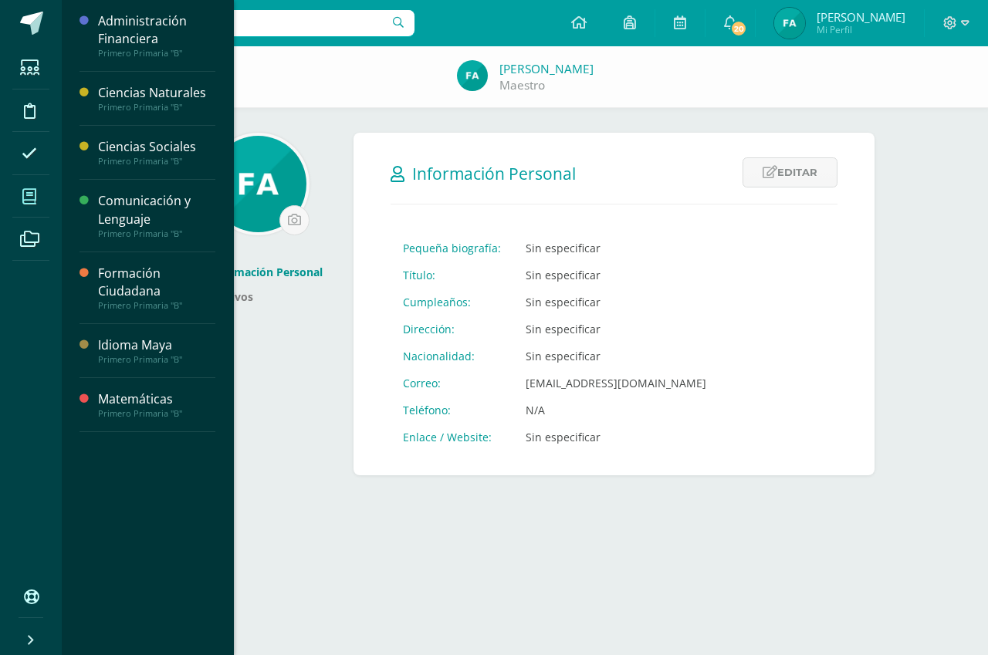
click at [30, 189] on icon at bounding box center [29, 196] width 14 height 15
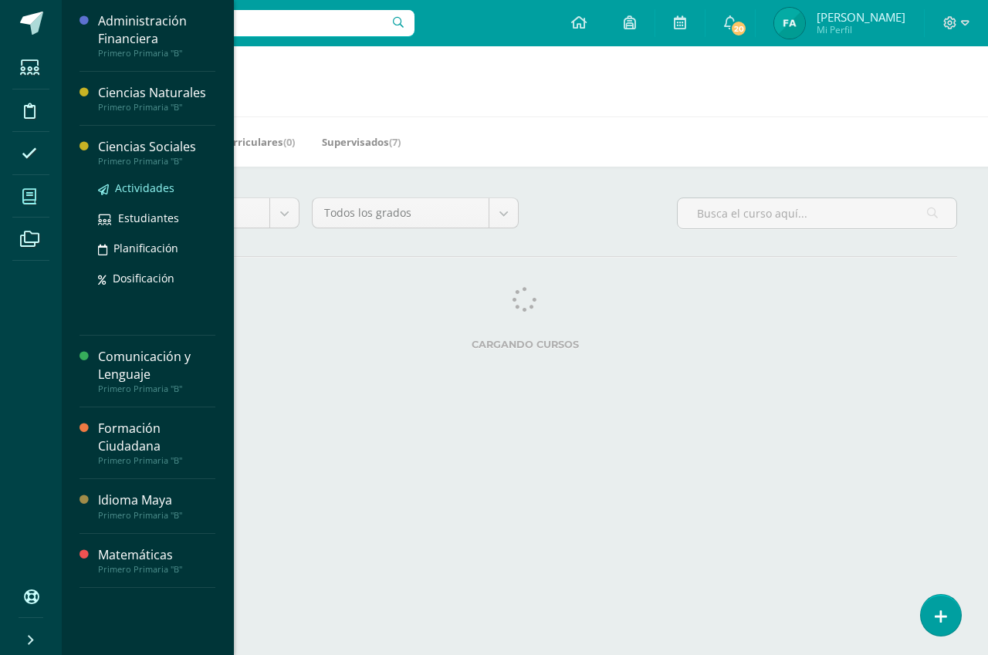
click at [153, 191] on span "Actividades" at bounding box center [144, 188] width 59 height 15
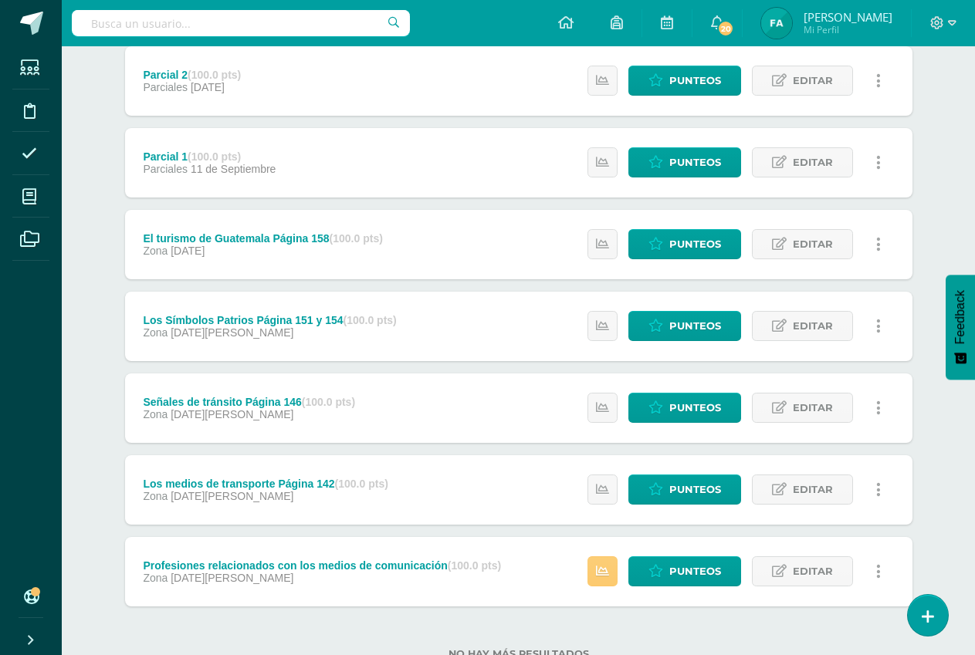
scroll to position [347, 0]
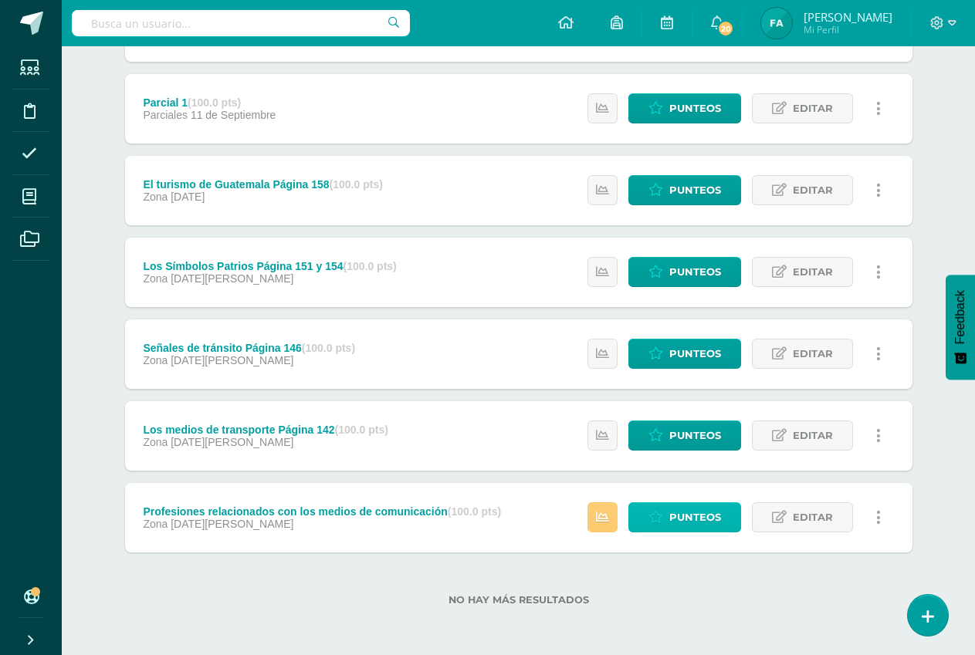
click at [675, 514] on span "Punteos" at bounding box center [695, 517] width 52 height 29
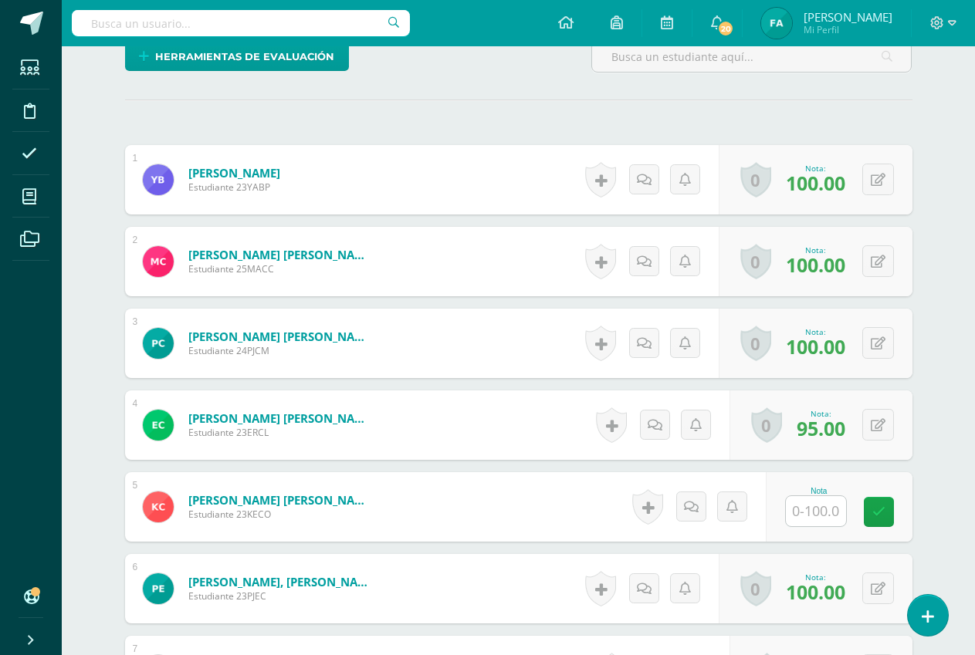
scroll to position [407, 0]
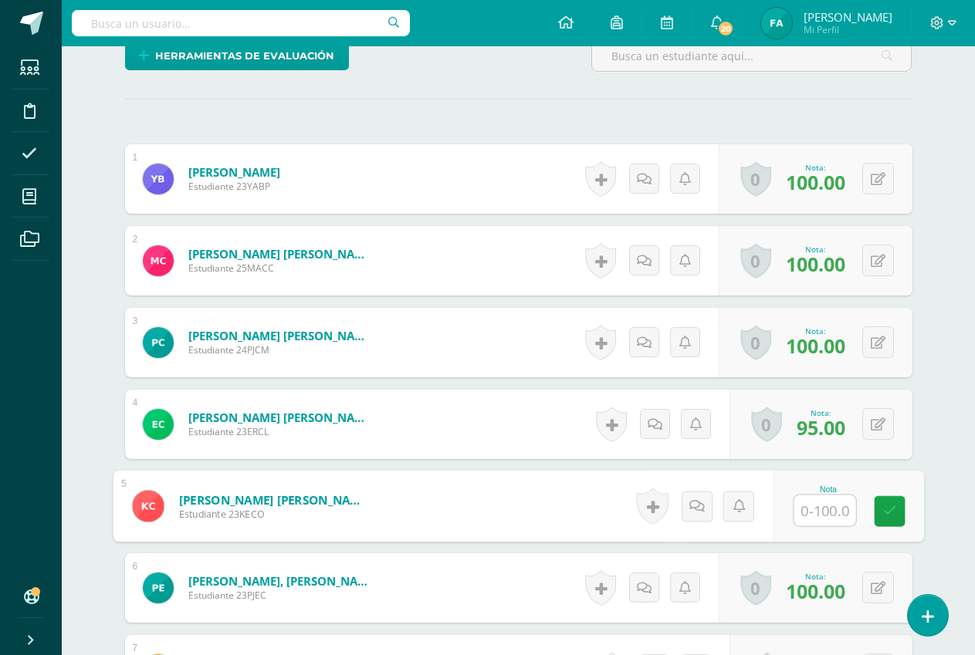
click at [823, 506] on input "text" at bounding box center [824, 510] width 62 height 31
type input "100"
click at [895, 511] on icon at bounding box center [889, 511] width 14 height 13
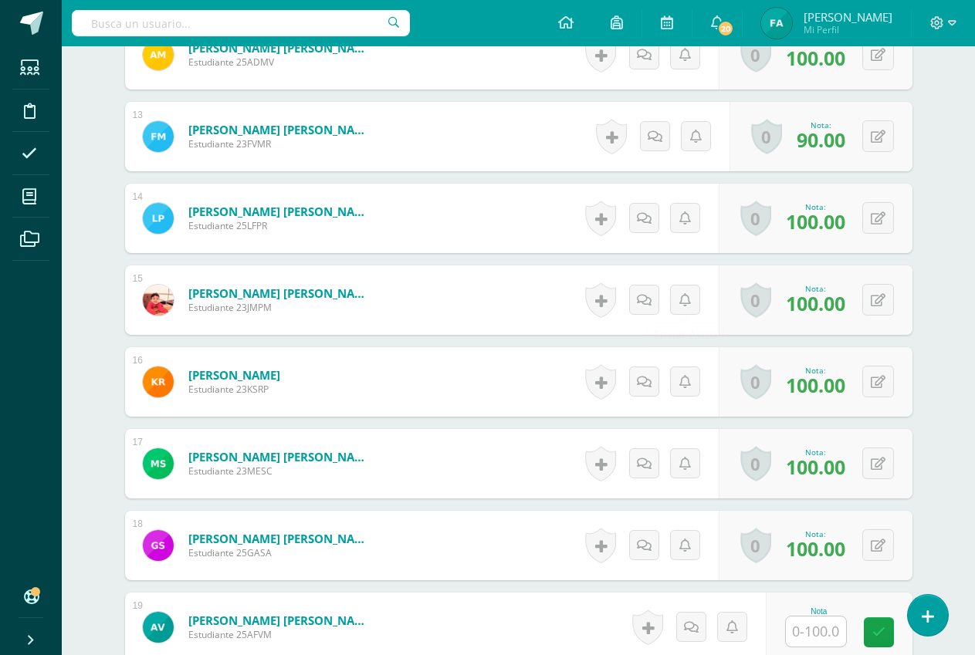
scroll to position [1615, 0]
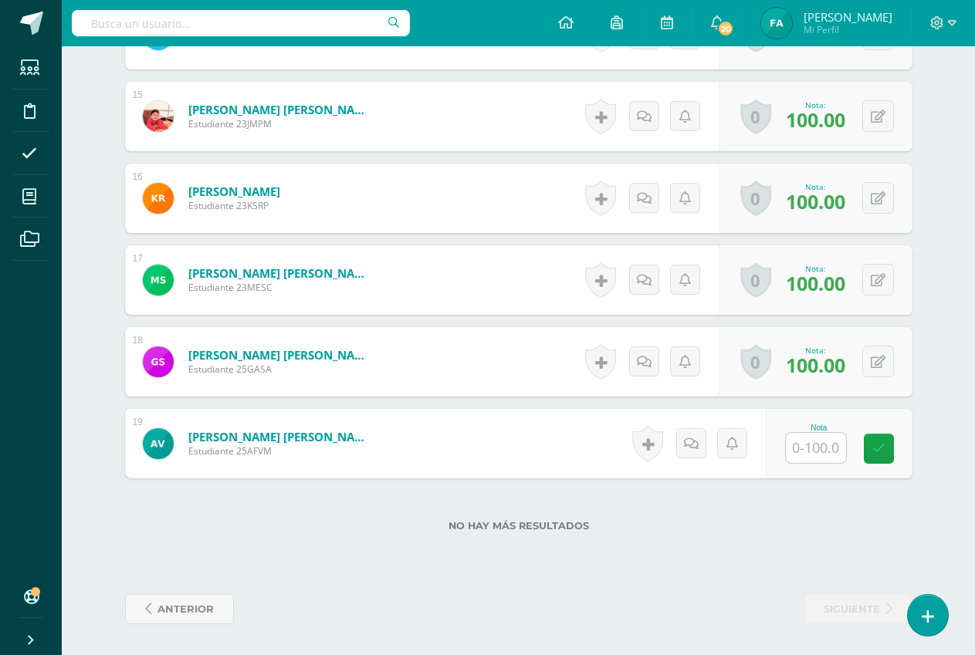
click at [834, 451] on input "text" at bounding box center [816, 448] width 60 height 30
type input "80"
click at [891, 449] on icon at bounding box center [889, 448] width 14 height 13
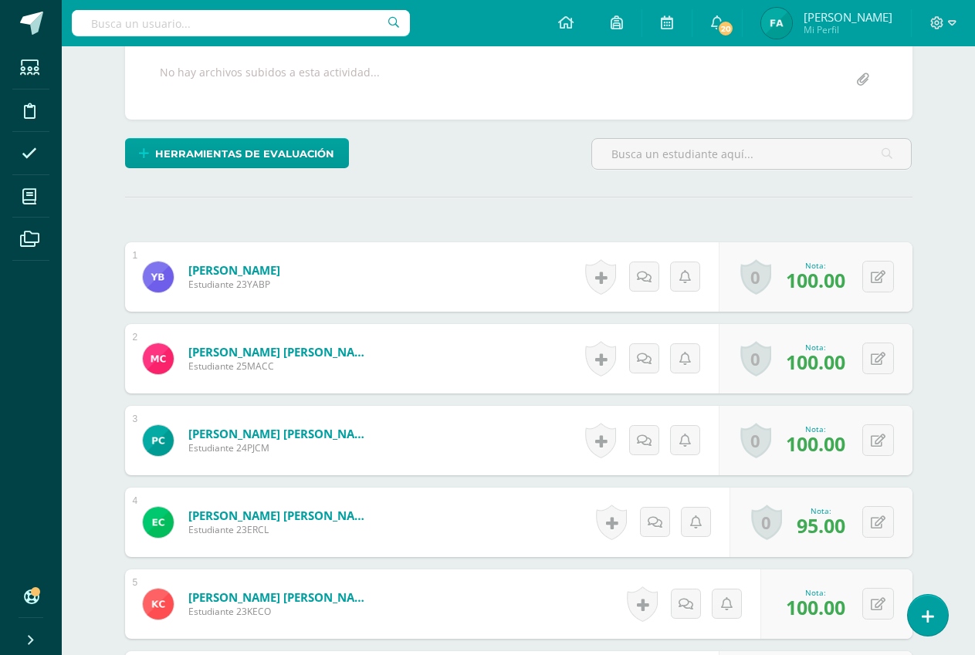
scroll to position [0, 0]
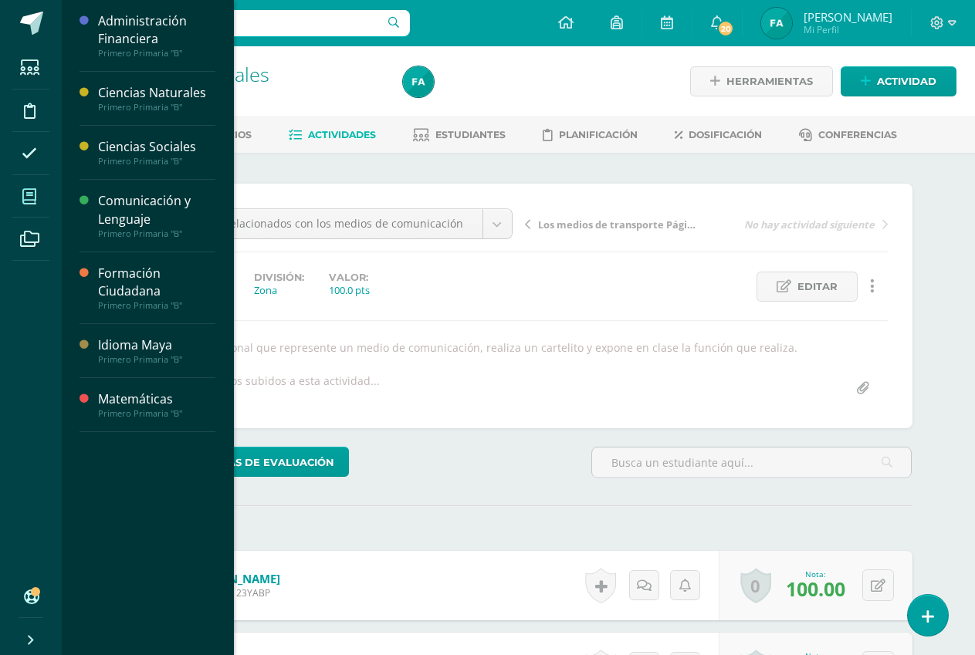
click at [45, 198] on span at bounding box center [29, 196] width 35 height 35
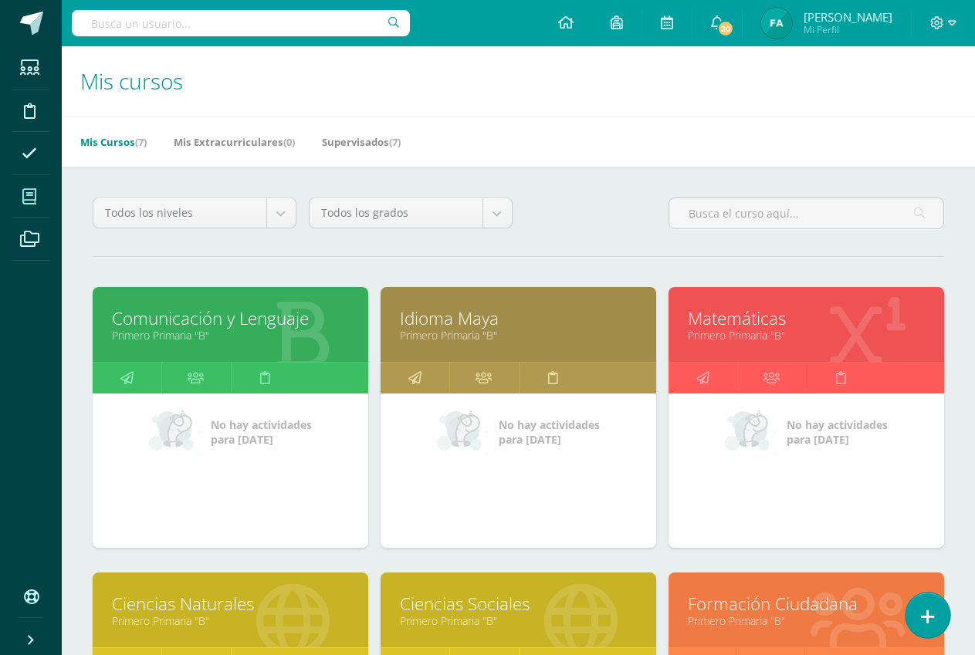
click at [941, 617] on link at bounding box center [927, 615] width 44 height 45
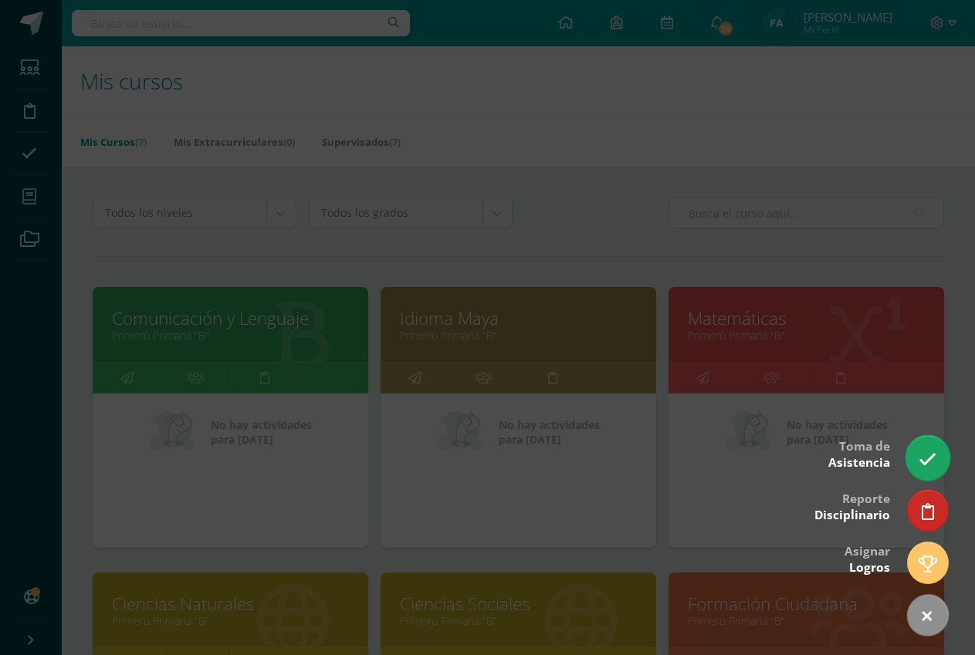
click at [923, 467] on icon at bounding box center [927, 460] width 18 height 18
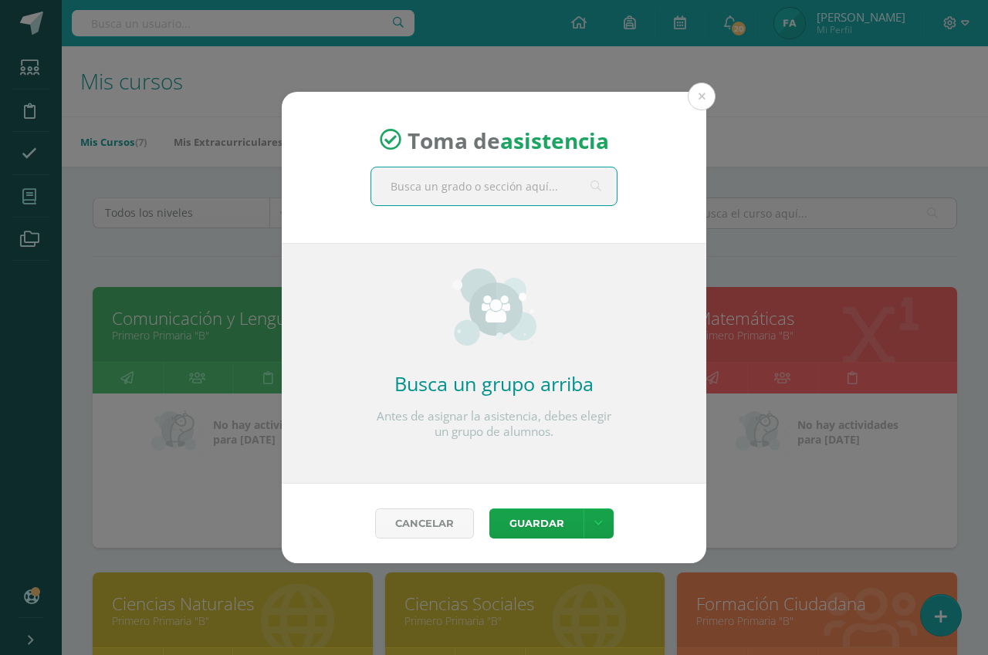
click at [566, 188] on input "text" at bounding box center [493, 186] width 245 height 38
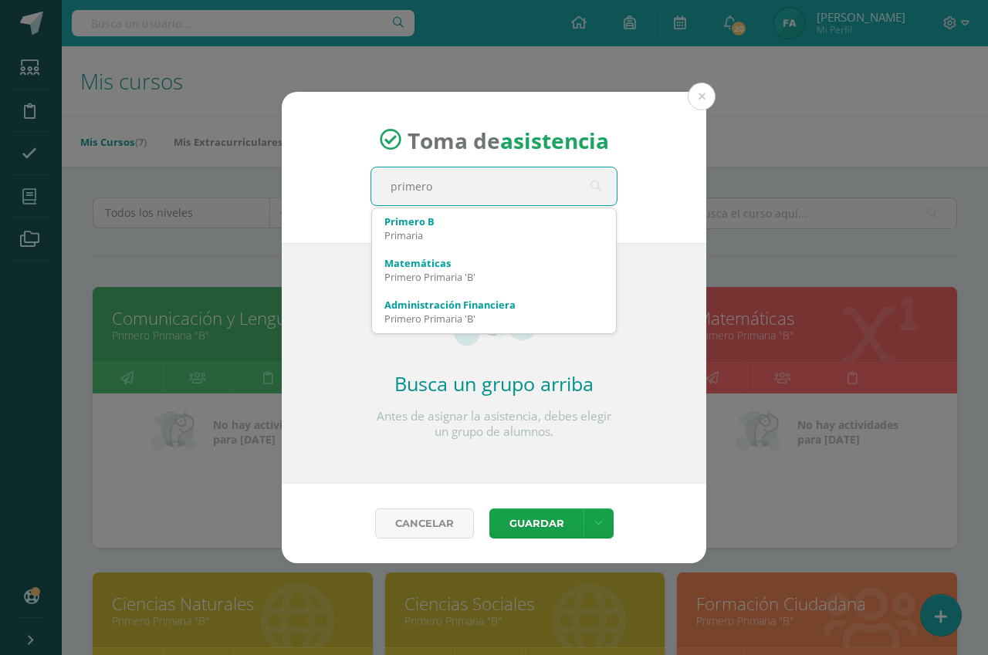
type input "primero"
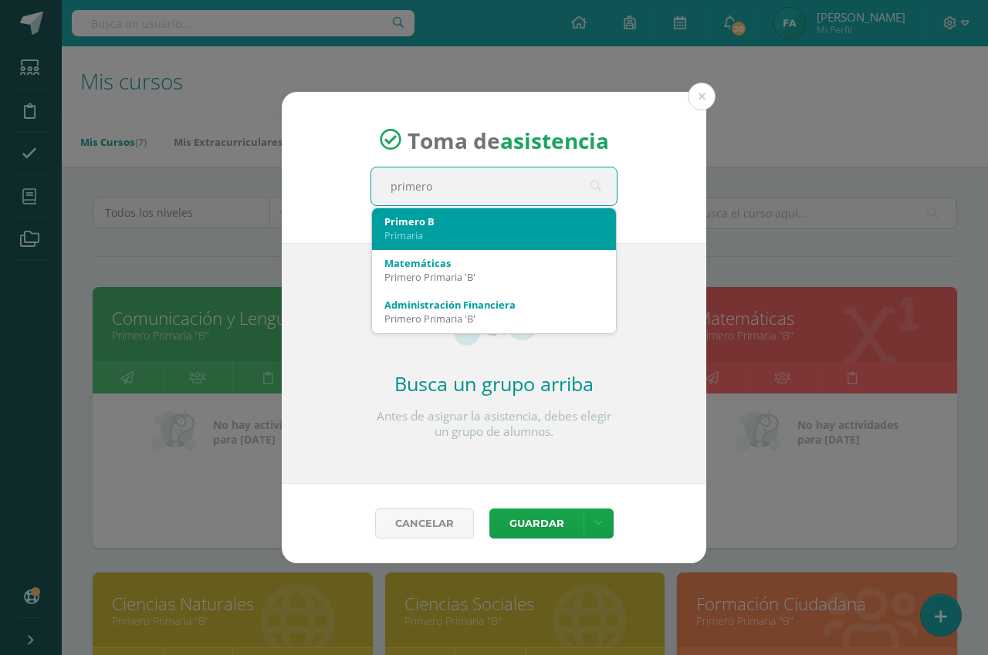
click at [466, 231] on div "Primaria" at bounding box center [493, 235] width 219 height 14
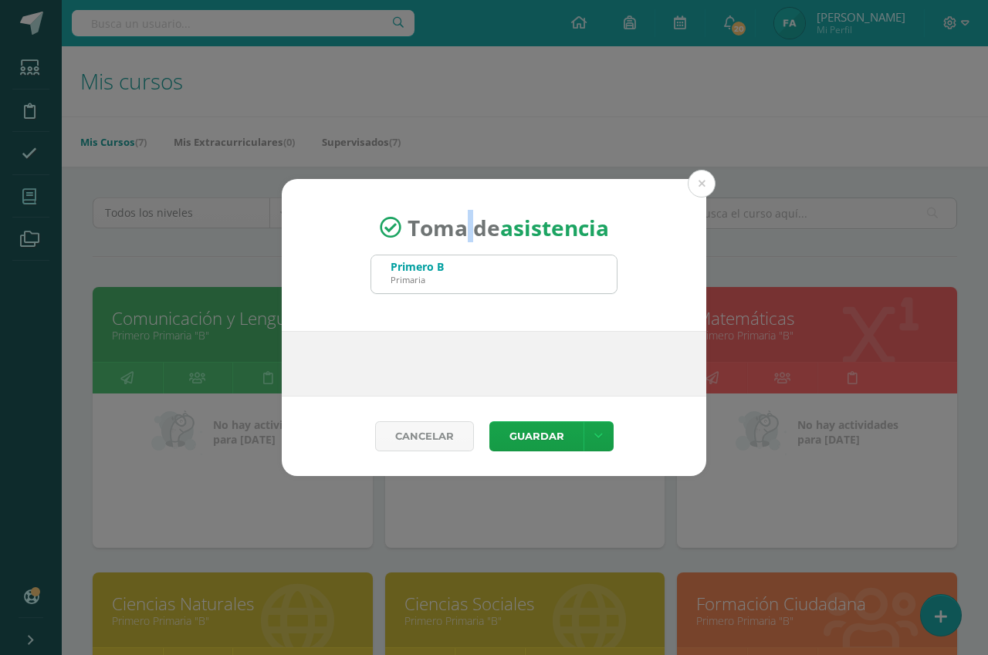
click at [466, 231] on span "Toma de asistencia" at bounding box center [507, 227] width 201 height 29
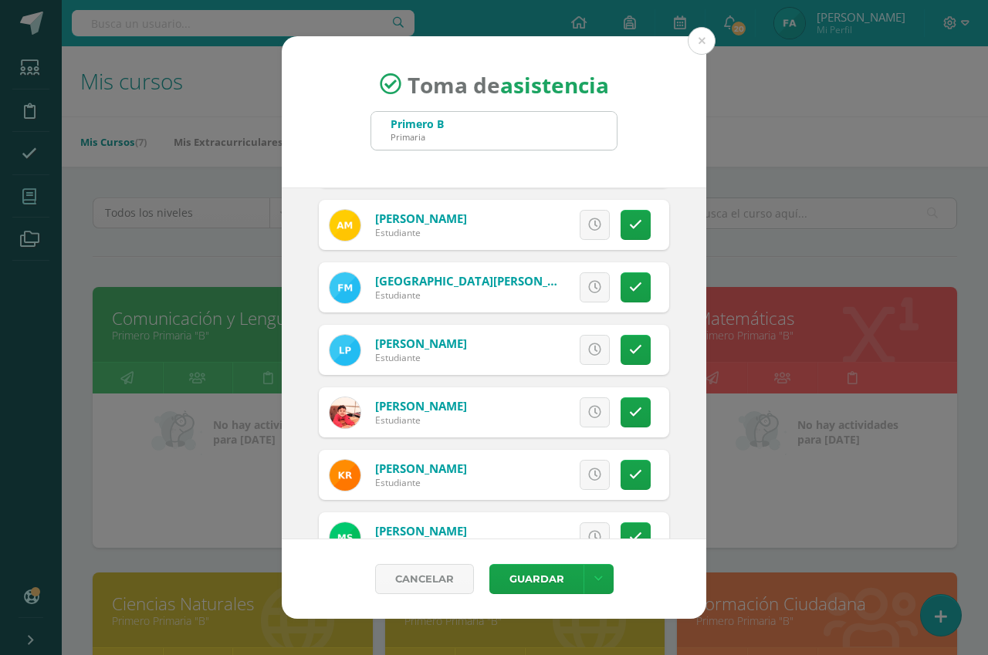
scroll to position [772, 0]
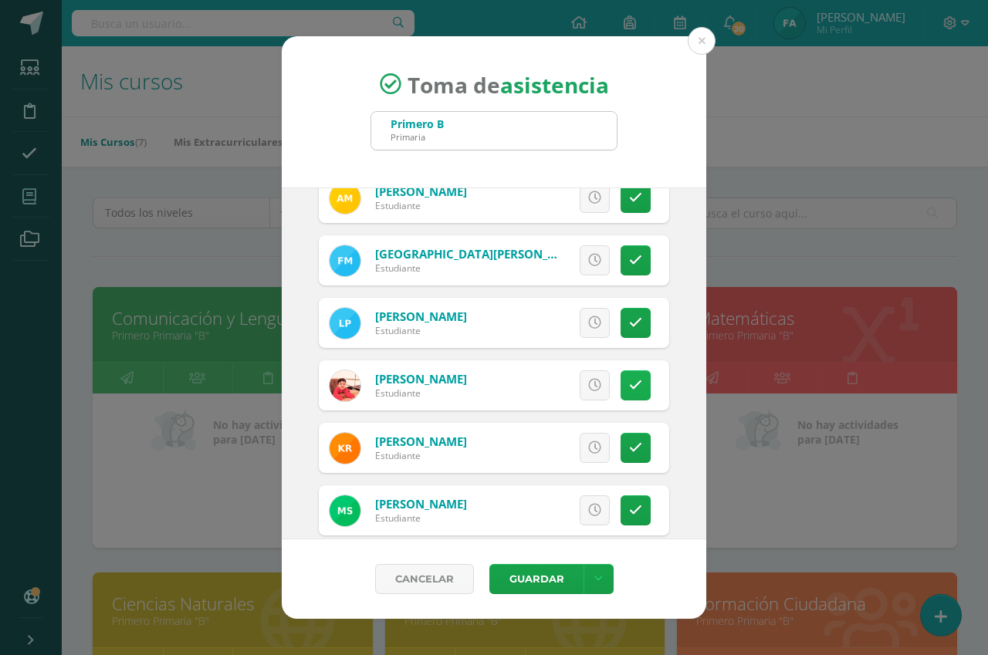
click at [629, 380] on icon at bounding box center [635, 385] width 13 height 13
click at [567, 384] on span "Excusa" at bounding box center [568, 385] width 42 height 29
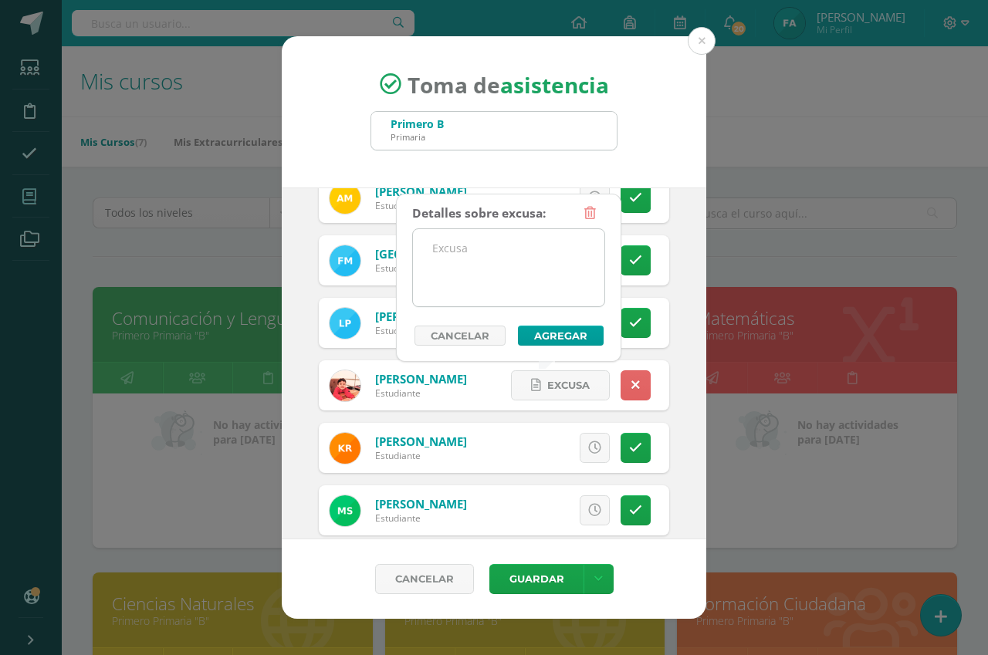
click at [508, 246] on textarea at bounding box center [508, 267] width 191 height 77
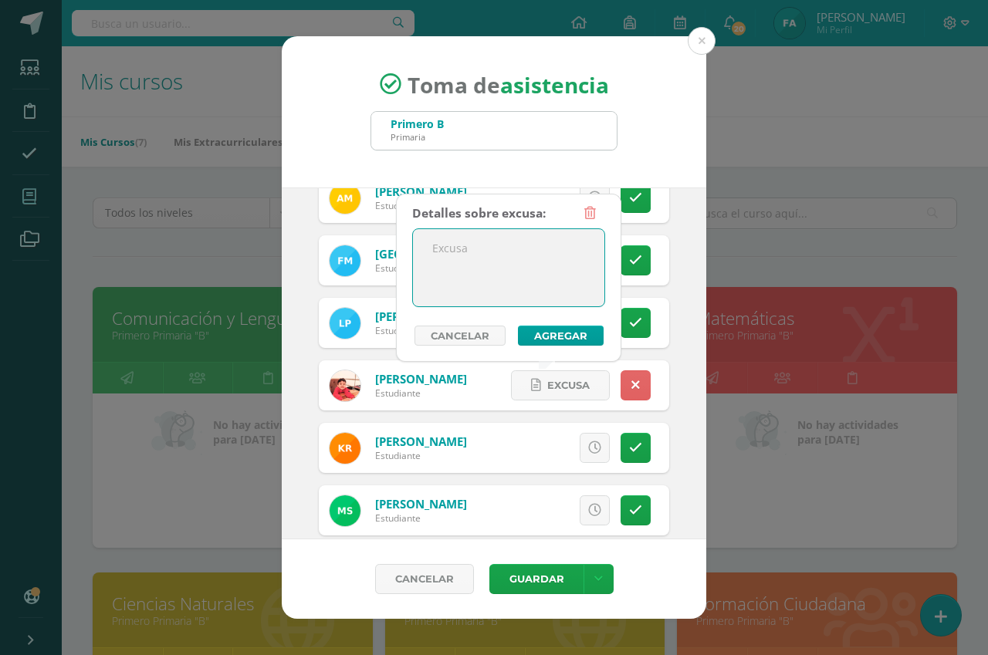
type textarea "e"
type textarea "Enfermedad"
click at [564, 337] on button "Agregar" at bounding box center [561, 336] width 86 height 20
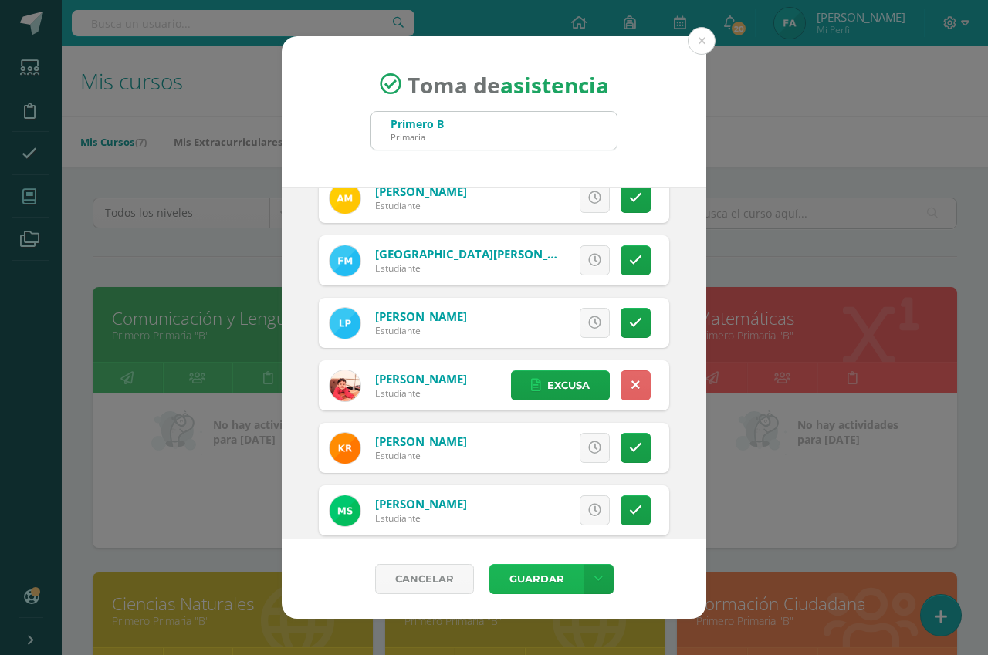
click at [536, 581] on button "Guardar" at bounding box center [536, 579] width 94 height 30
